Goal: Navigation & Orientation: Find specific page/section

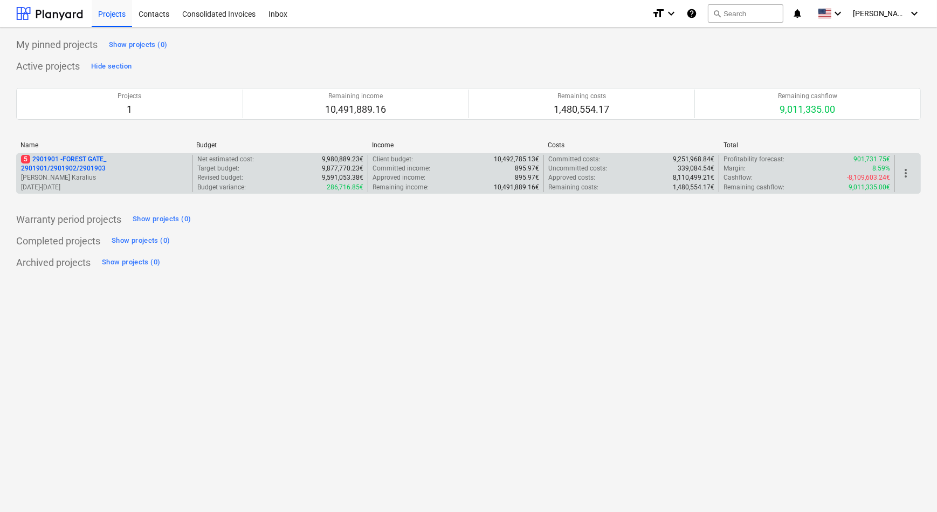
click at [97, 170] on p "5 2901901 - FOREST GATE_ 2901901/2901902/2901903" at bounding box center [104, 164] width 167 height 18
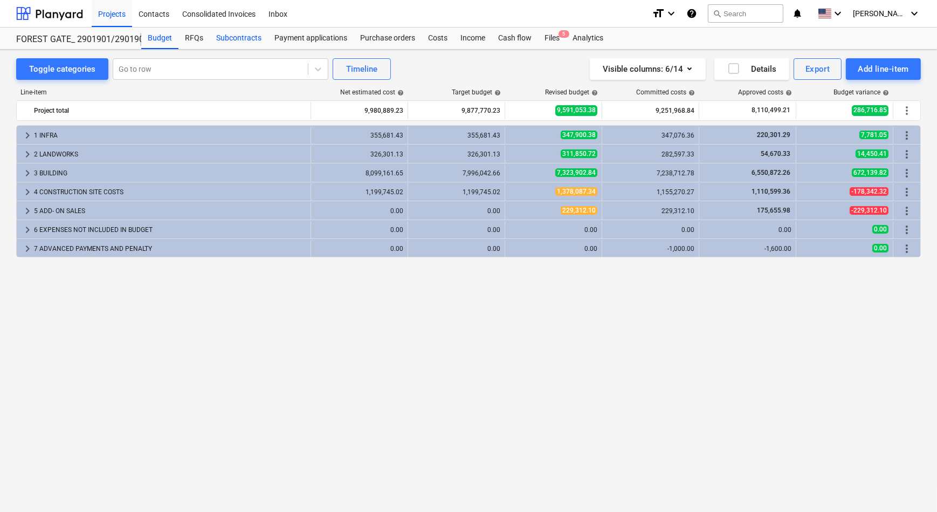
click at [247, 30] on div "Subcontracts" at bounding box center [239, 38] width 58 height 22
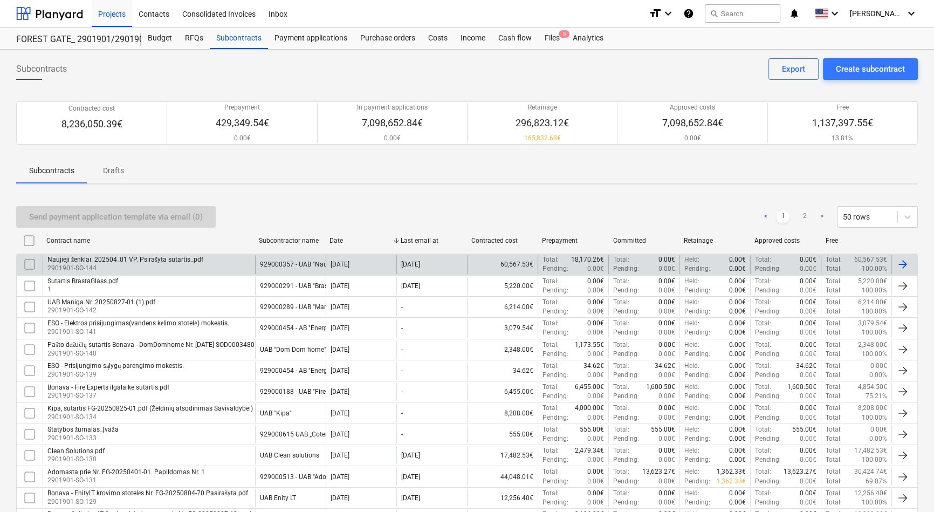
click at [326, 260] on div "[DATE]" at bounding box center [361, 264] width 71 height 18
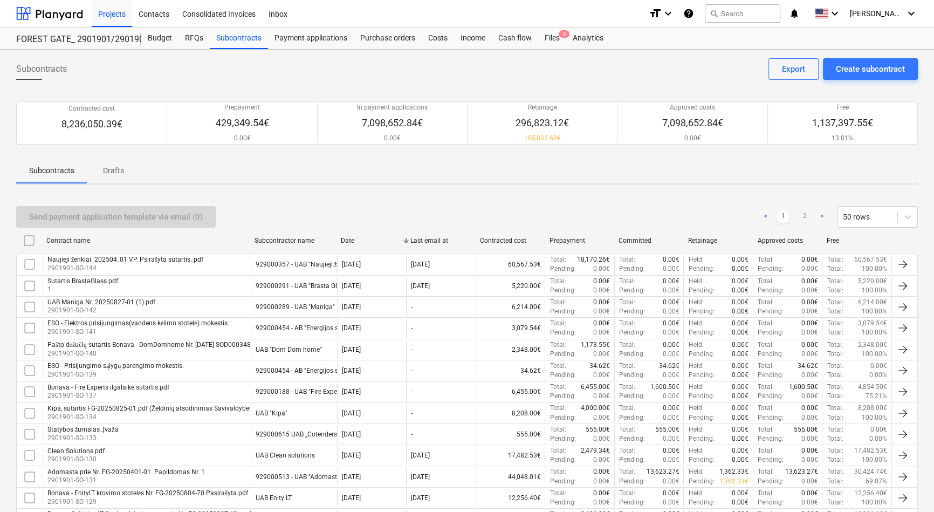
drag, startPoint x: 323, startPoint y: 240, endPoint x: 389, endPoint y: 245, distance: 65.4
click at [389, 245] on div "Contract name Subcontractor name Date Last email at Contracted cost Prepayment …" at bounding box center [466, 240] width 901 height 17
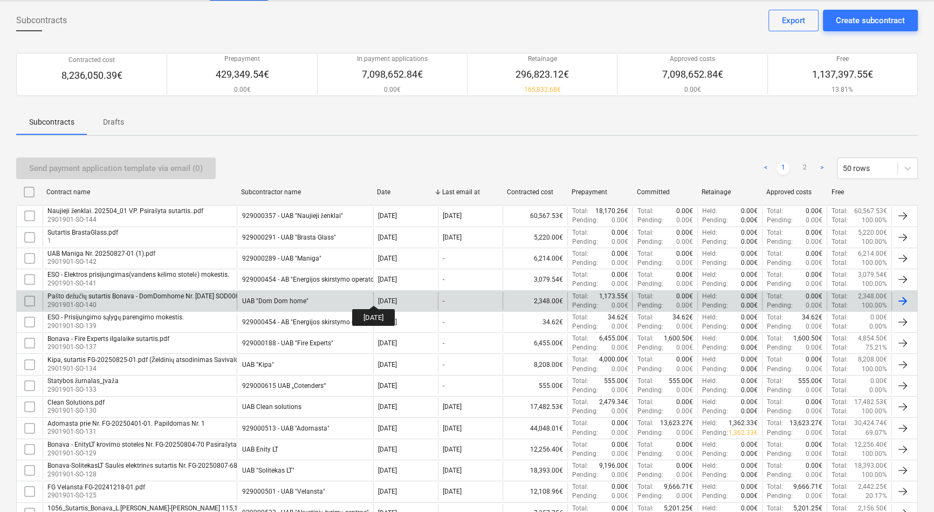
scroll to position [367, 0]
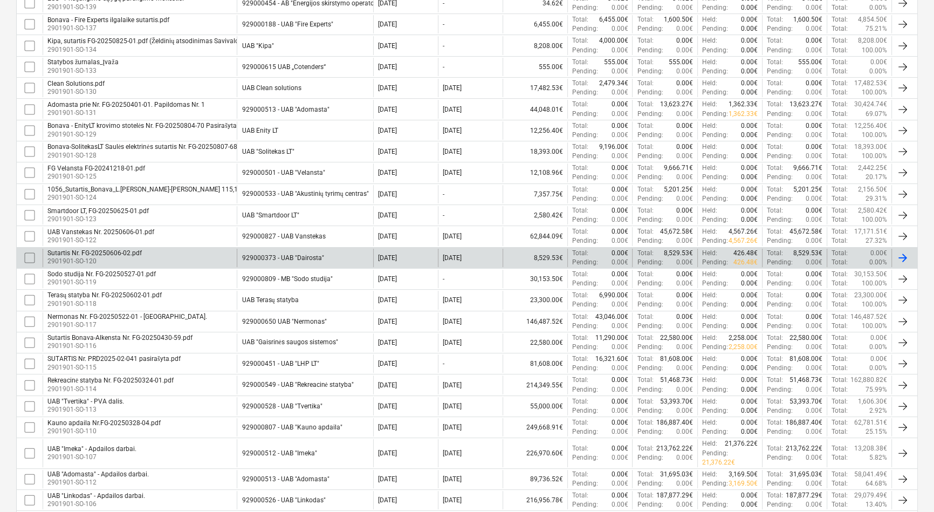
click at [283, 254] on div "929000373 - UAB "Dairosta"" at bounding box center [282, 258] width 82 height 8
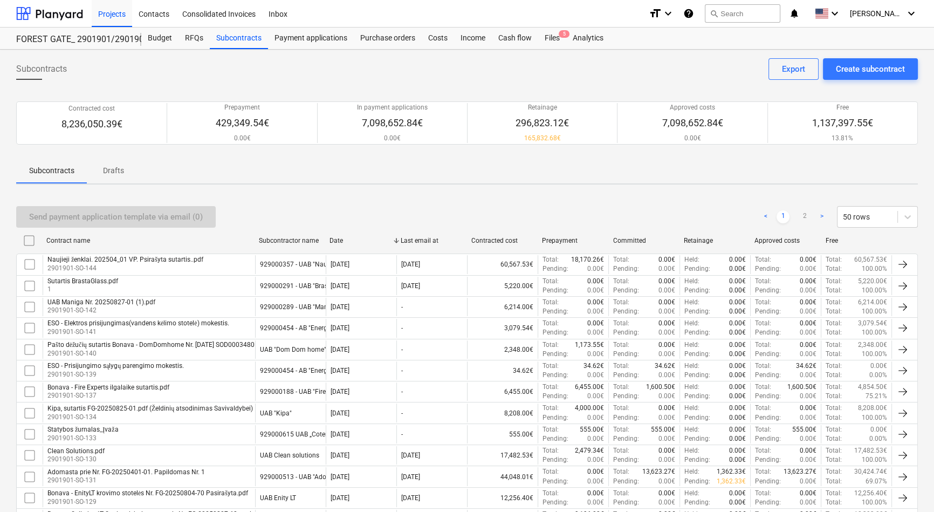
scroll to position [859, 0]
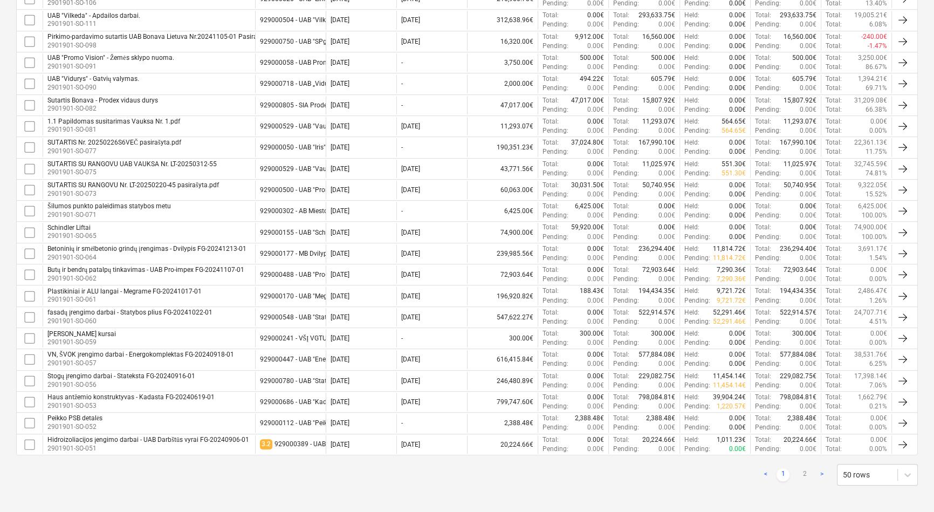
click at [140, 394] on div "Haus antžemio konstruktyvas - Kadasta FG-20240619-01" at bounding box center [130, 397] width 167 height 8
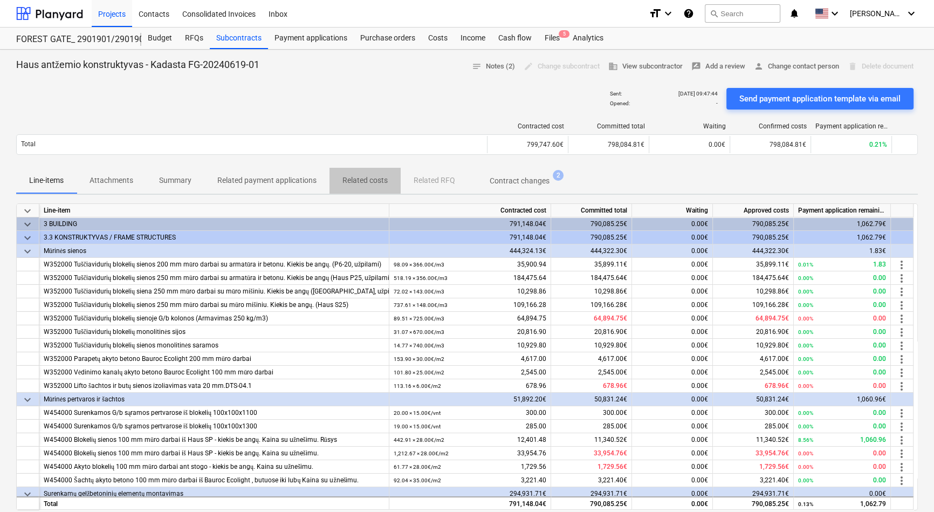
click at [364, 180] on p "Related costs" at bounding box center [364, 180] width 45 height 11
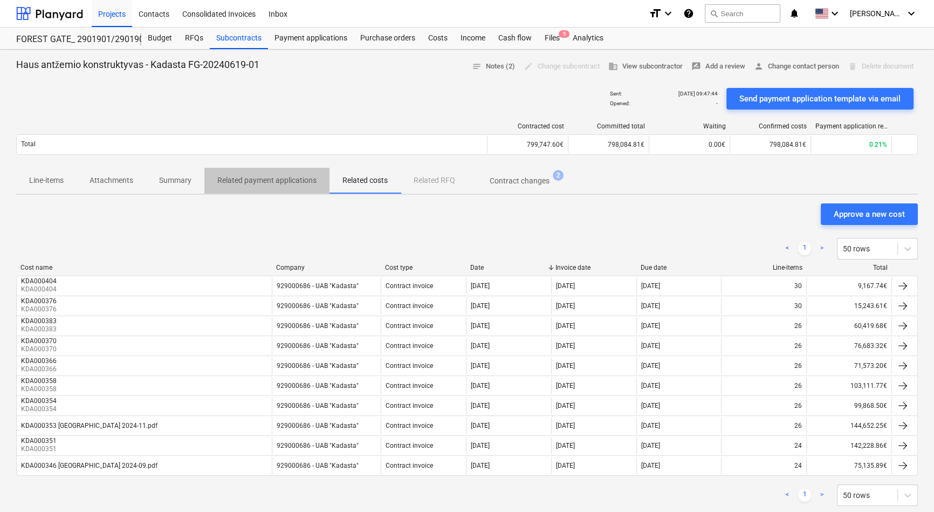
click at [289, 177] on p "Related payment applications" at bounding box center [266, 180] width 99 height 11
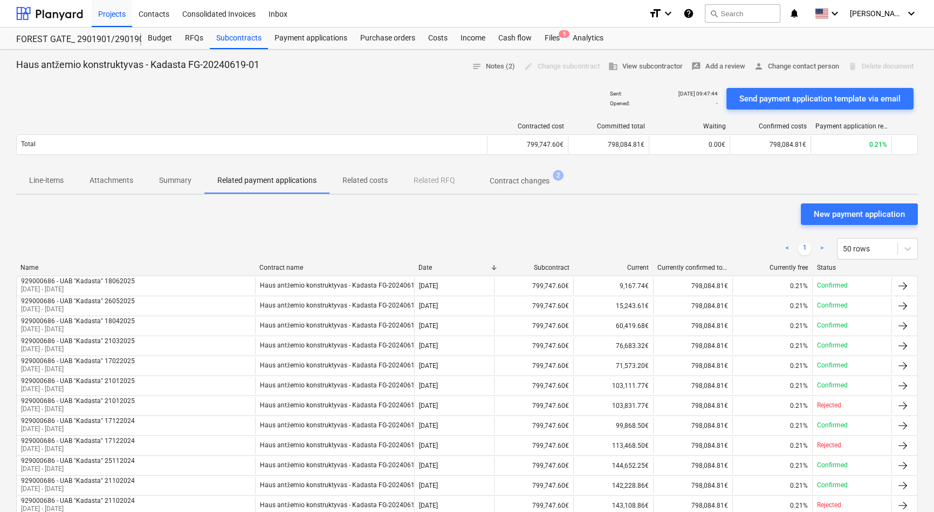
click at [167, 184] on p "Summary" at bounding box center [175, 180] width 32 height 11
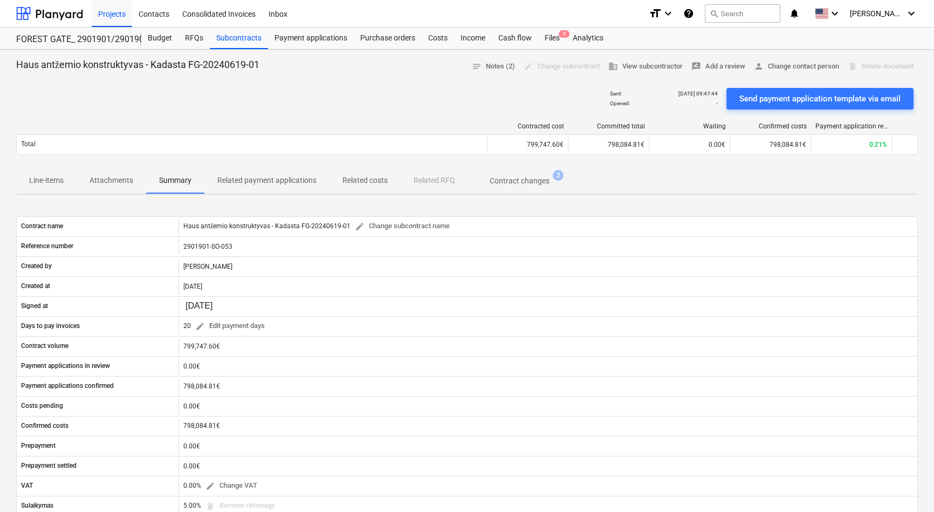
click at [102, 180] on p "Attachments" at bounding box center [111, 180] width 44 height 11
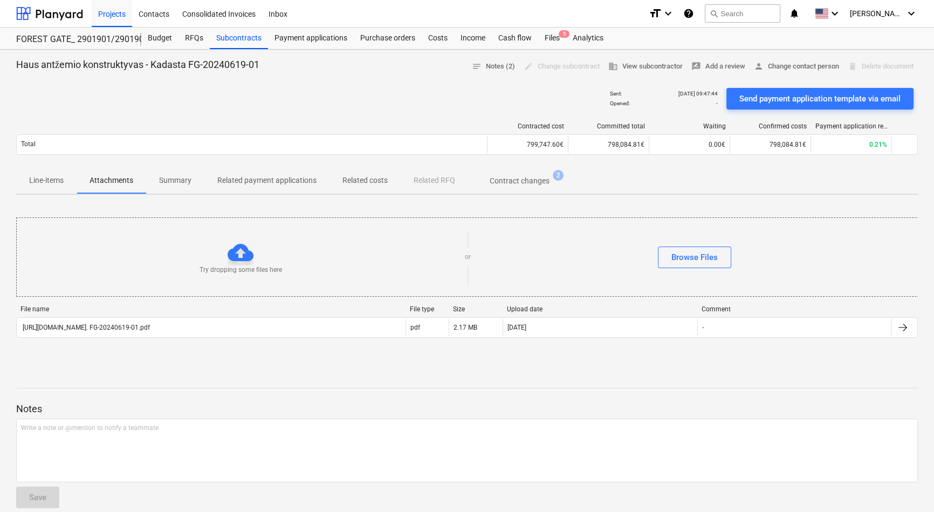
click at [64, 182] on span "Line-items" at bounding box center [46, 180] width 60 height 18
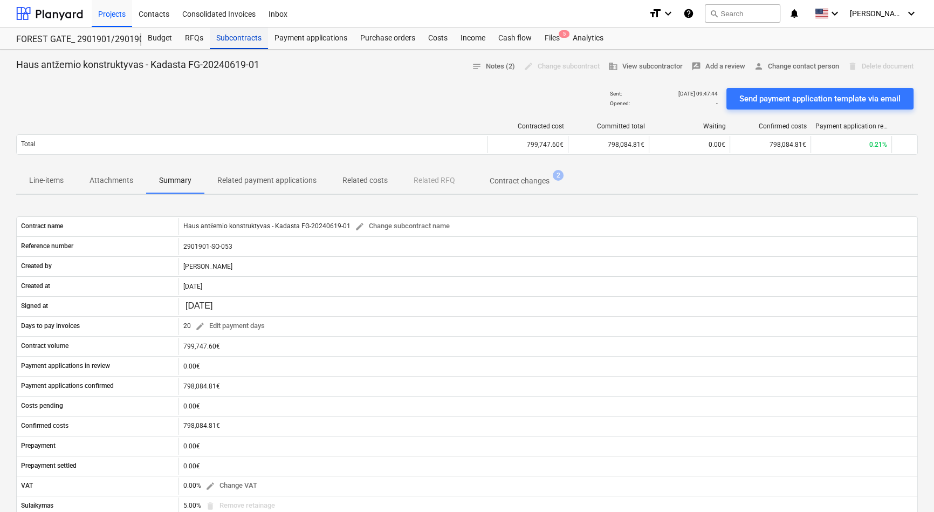
click at [222, 42] on div "Subcontracts" at bounding box center [239, 38] width 58 height 22
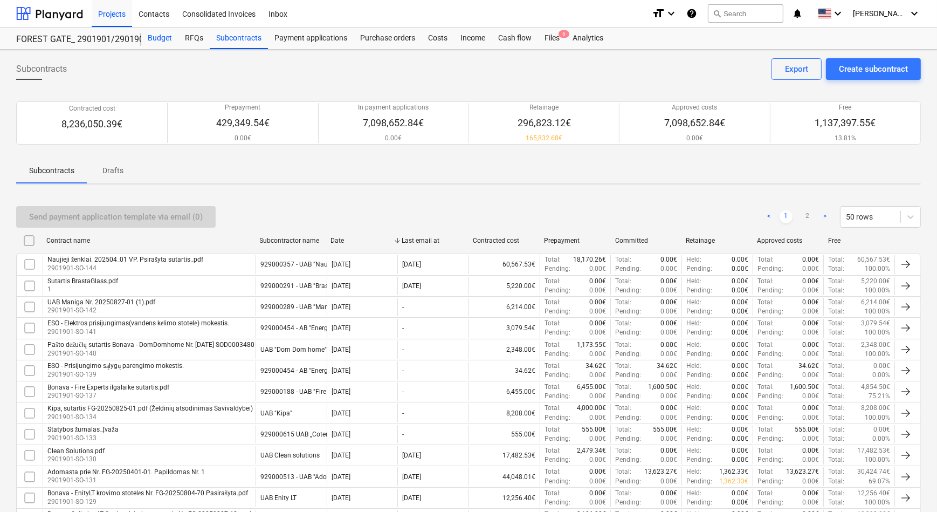
click at [161, 43] on div "Budget" at bounding box center [159, 38] width 37 height 22
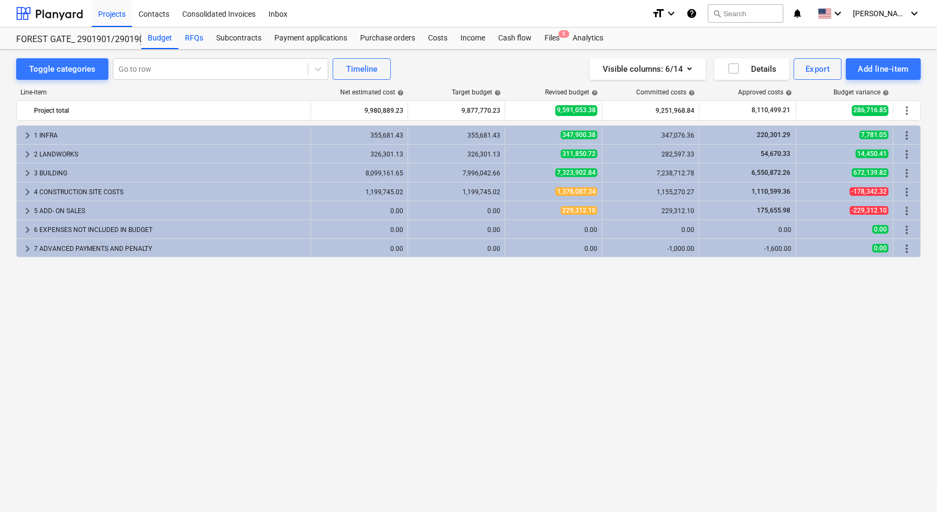
click at [207, 45] on div "RFQs" at bounding box center [193, 38] width 31 height 22
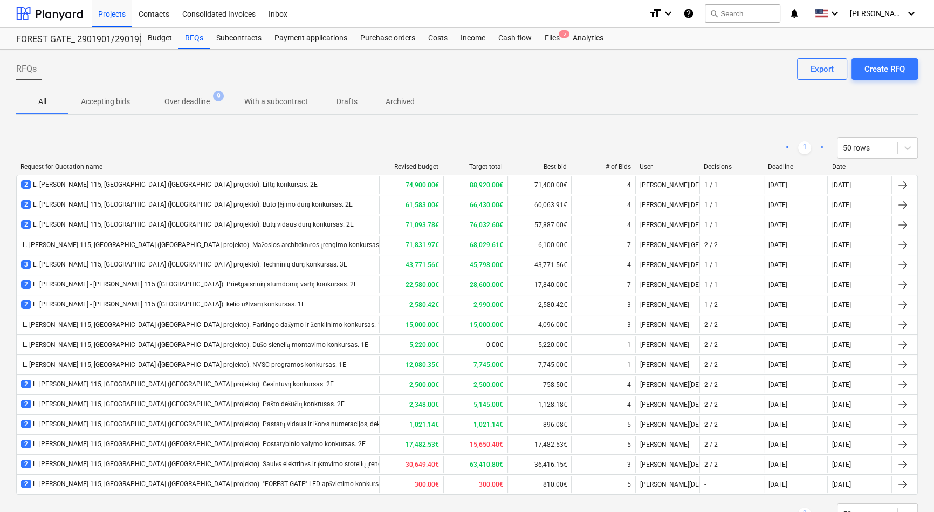
drag, startPoint x: 319, startPoint y: 169, endPoint x: 379, endPoint y: 174, distance: 61.1
click at [379, 171] on div "Request for Quotation name Revised budget Target total Best bid # of Bids User …" at bounding box center [466, 169] width 901 height 12
click at [169, 36] on div "Budget" at bounding box center [159, 38] width 37 height 22
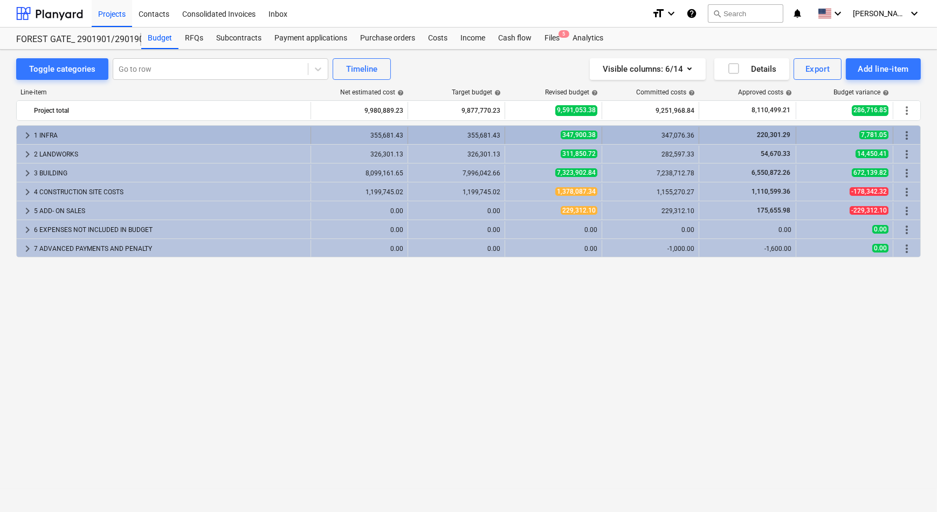
click at [57, 129] on div "1 INFRA" at bounding box center [170, 135] width 272 height 17
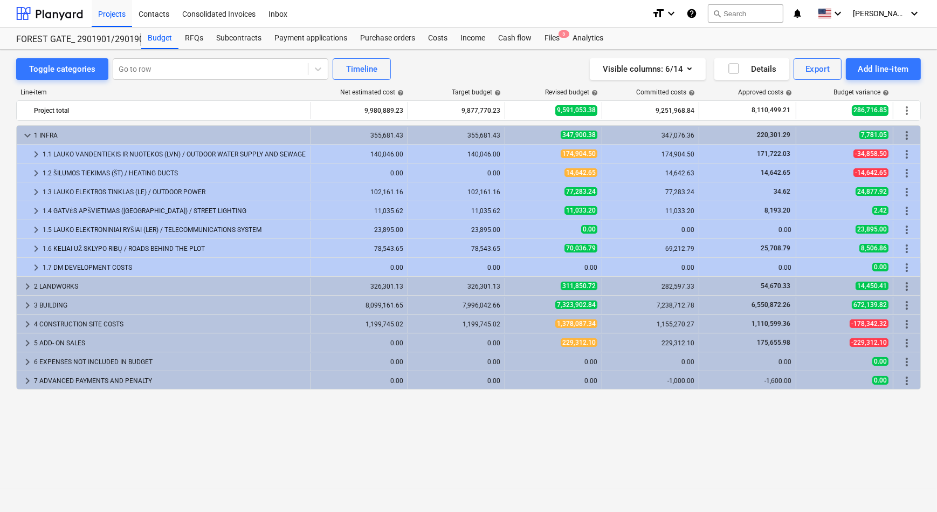
click at [57, 129] on div "1 INFRA" at bounding box center [170, 135] width 272 height 17
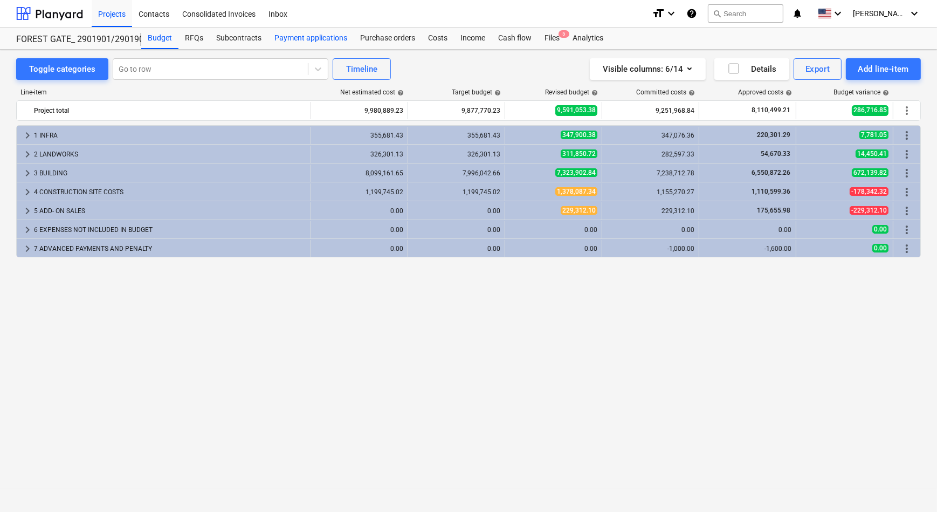
click at [281, 43] on div "Payment applications" at bounding box center [311, 38] width 86 height 22
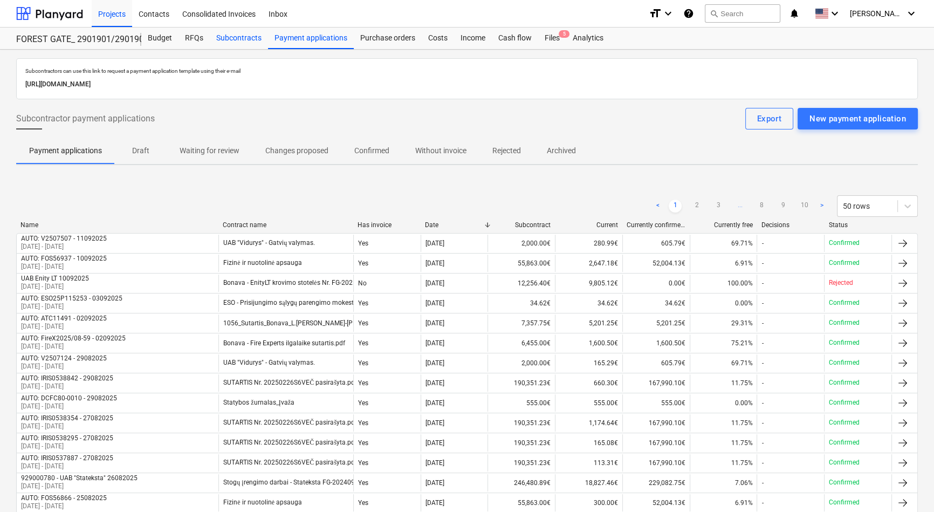
click at [245, 34] on div "Subcontracts" at bounding box center [239, 38] width 58 height 22
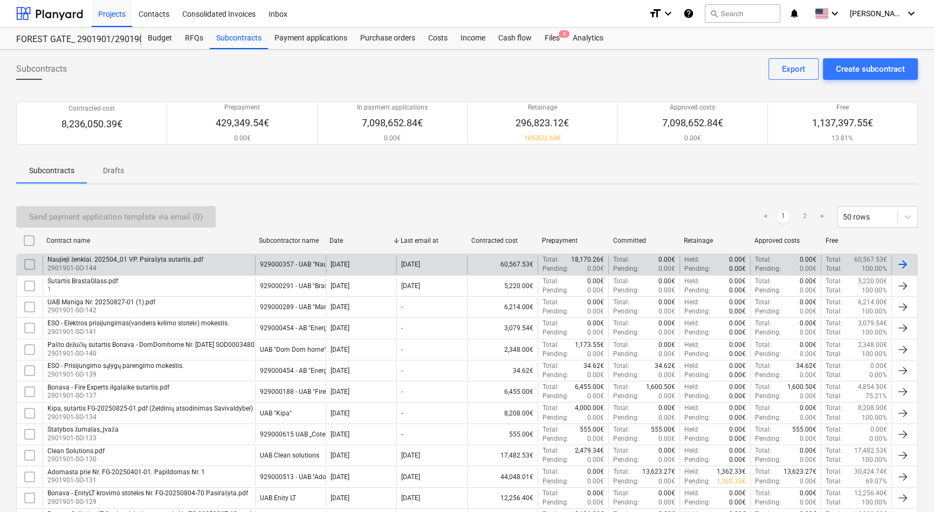
click at [323, 255] on div "929000357 - UAB "Naujieji ženklai"" at bounding box center [290, 264] width 71 height 18
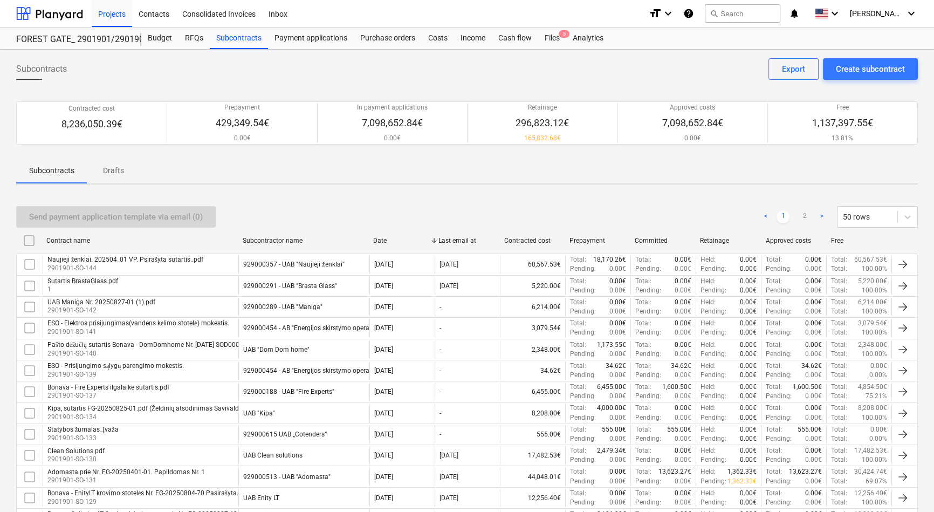
drag, startPoint x: 326, startPoint y: 243, endPoint x: 392, endPoint y: 233, distance: 66.9
click at [392, 233] on div "Contract name Subcontractor name Date Last email at Contracted cost Prepayment …" at bounding box center [466, 240] width 901 height 17
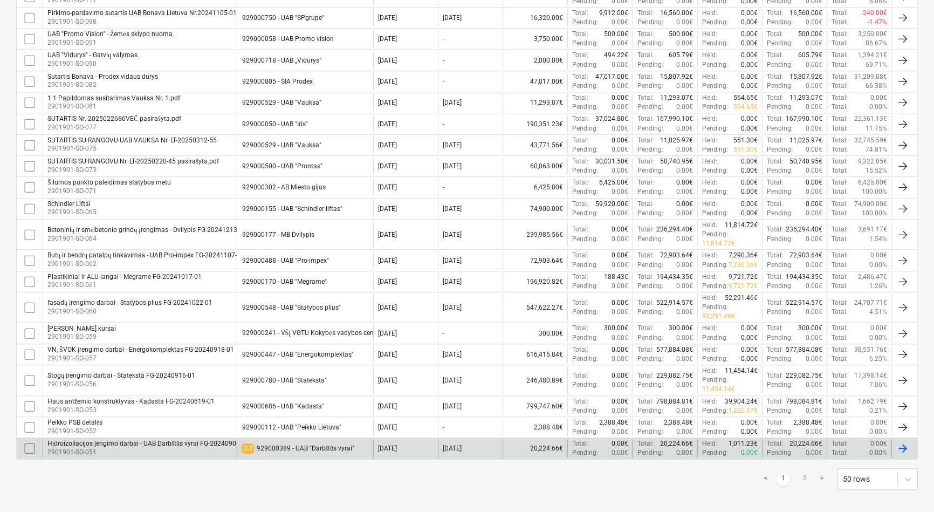
scroll to position [895, 0]
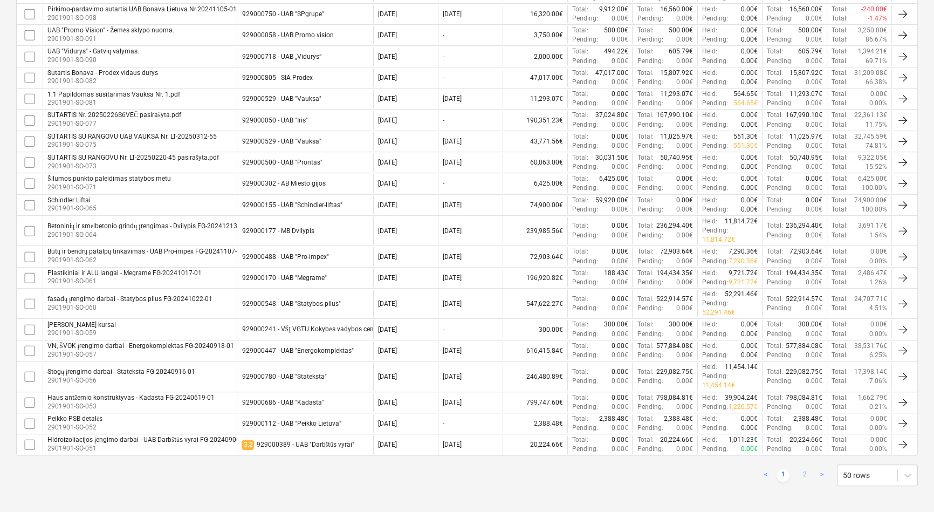
click at [806, 472] on link "2" at bounding box center [804, 474] width 13 height 13
checkbox input "false"
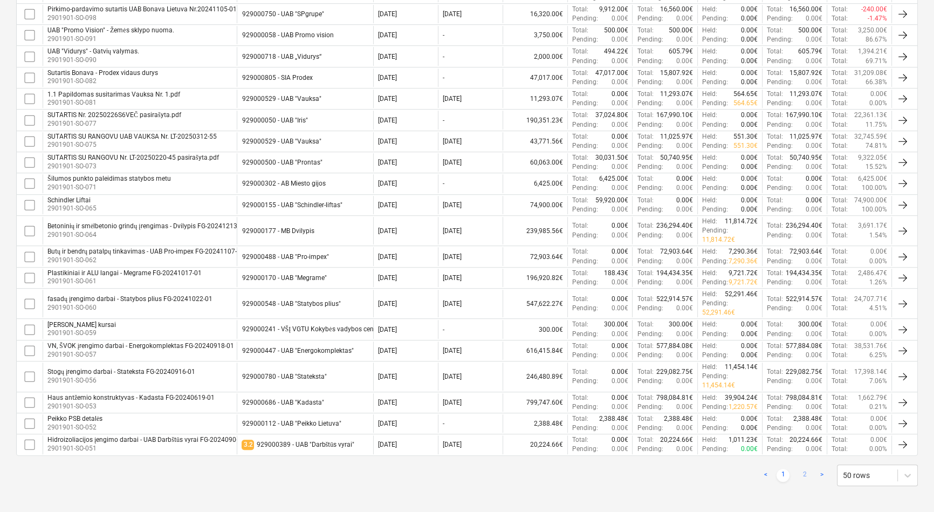
checkbox input "false"
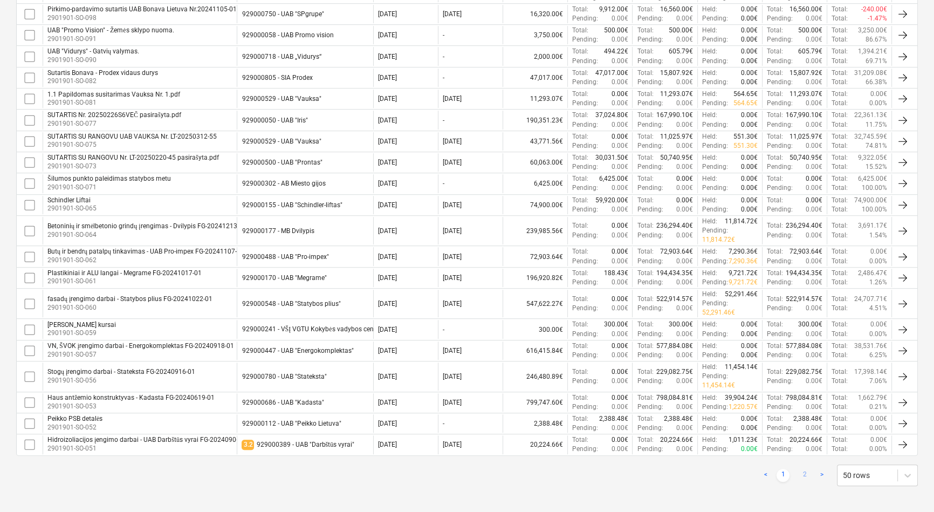
checkbox input "false"
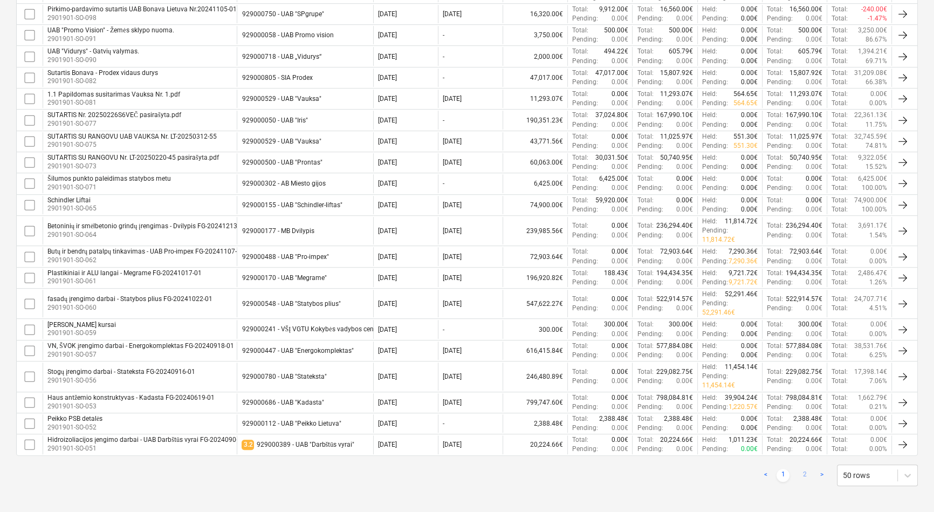
checkbox input "false"
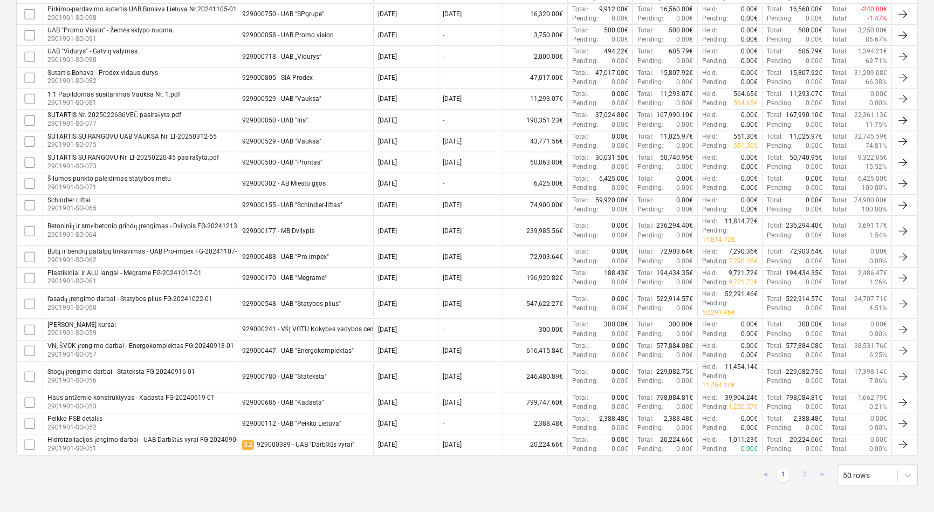
checkbox input "false"
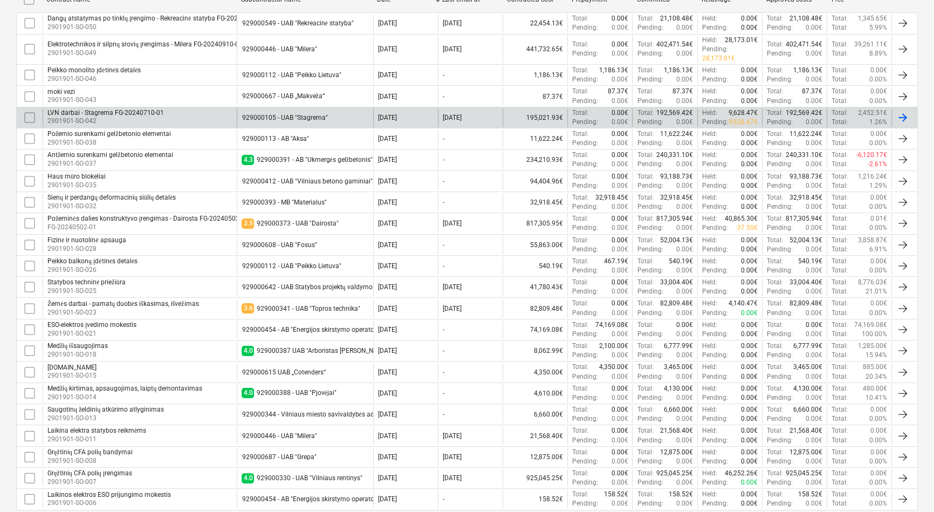
scroll to position [150, 0]
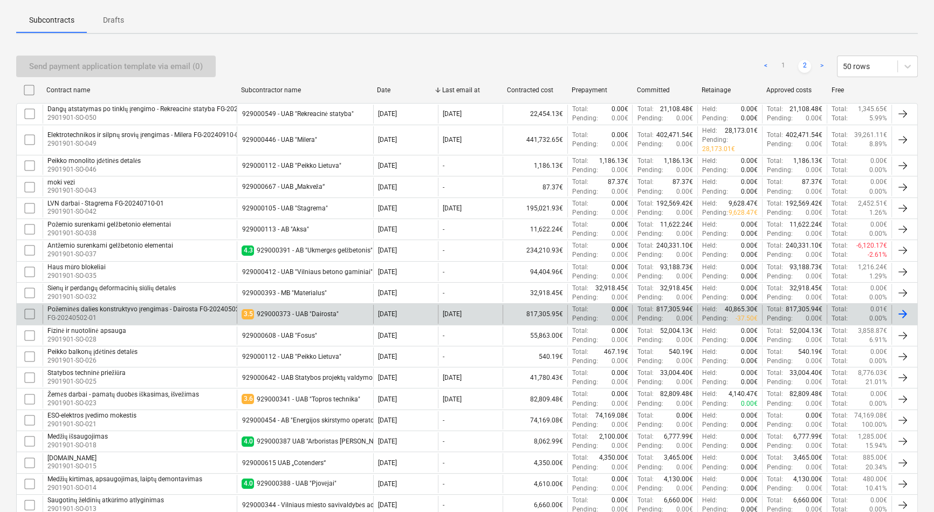
click at [202, 309] on div "Požeminės dalies konstruktyvo įrengimas - Dairosta FG-20240502-01" at bounding box center [147, 309] width 201 height 8
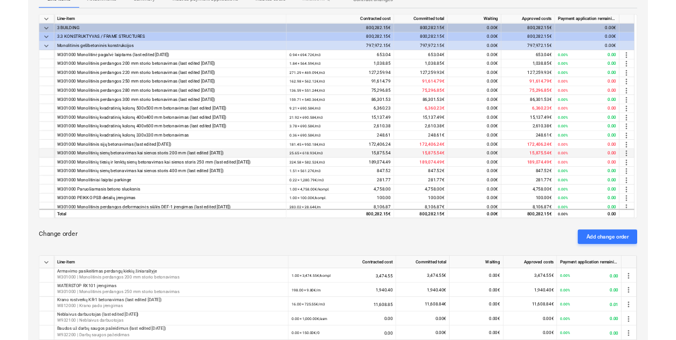
scroll to position [98, 0]
